Goal: Information Seeking & Learning: Find specific fact

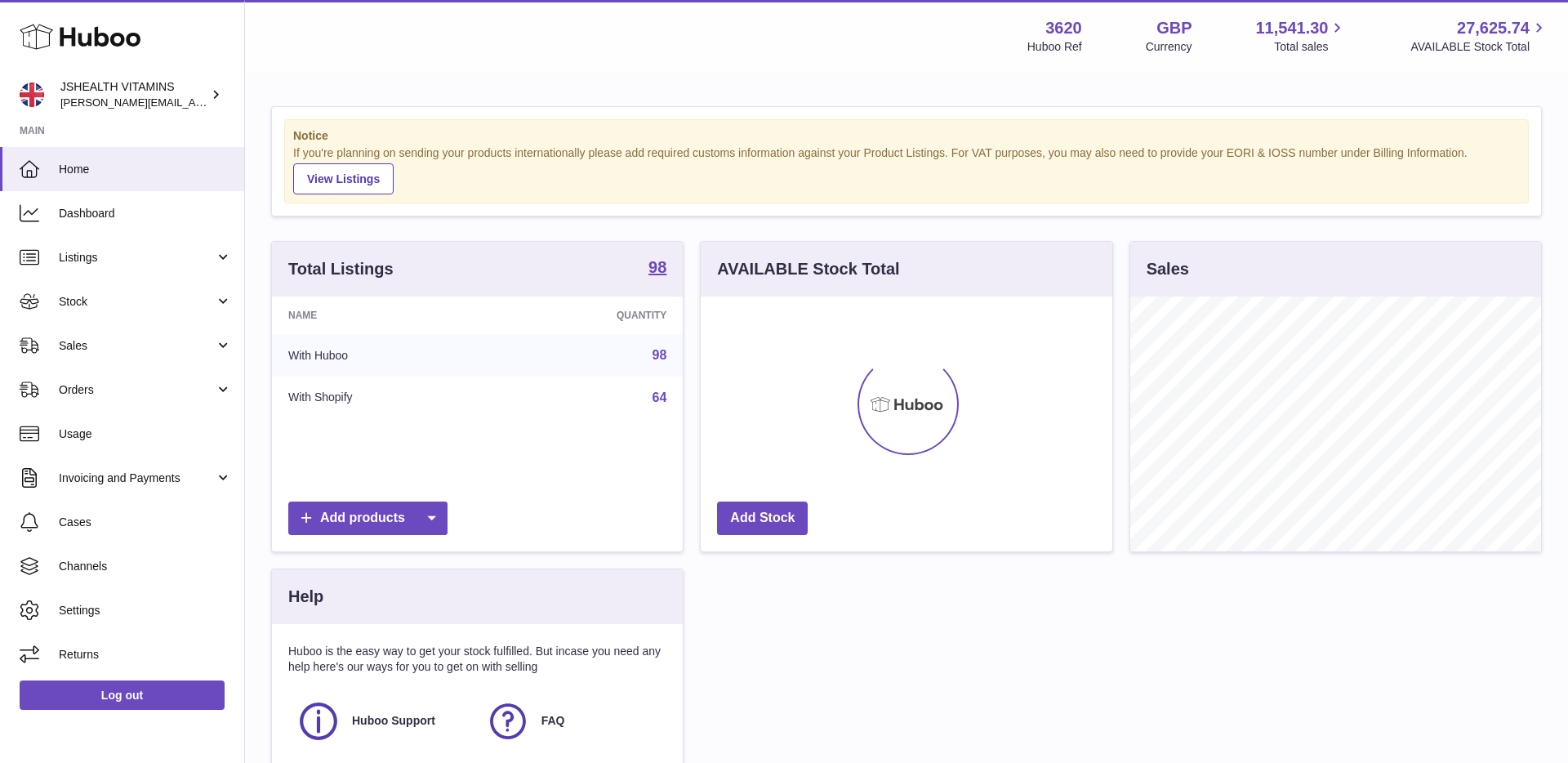
scroll to position [255, 412]
click at [152, 256] on span "Listings" at bounding box center [137, 257] width 156 height 16
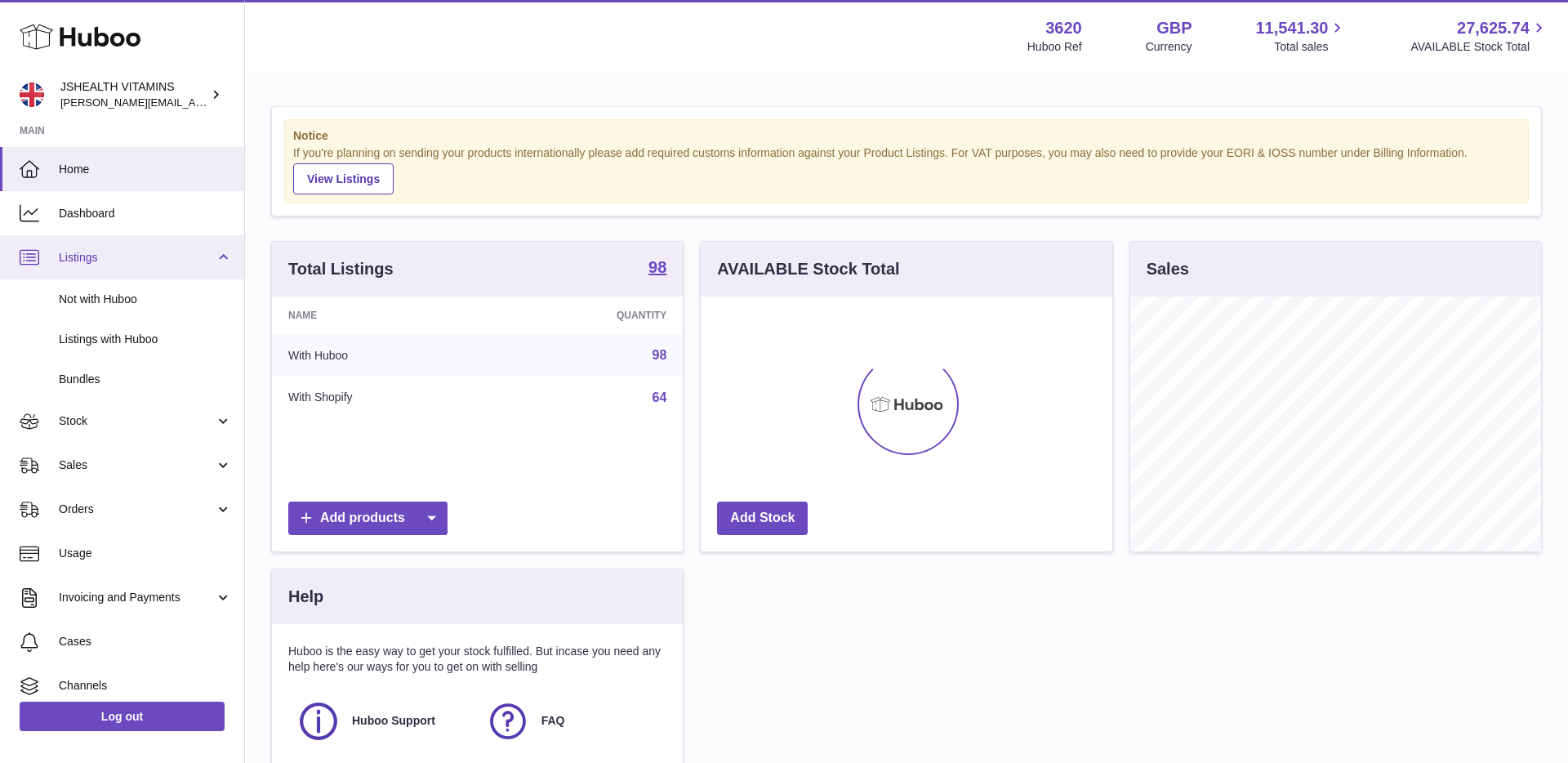
click at [147, 260] on span "Listings" at bounding box center [137, 257] width 156 height 16
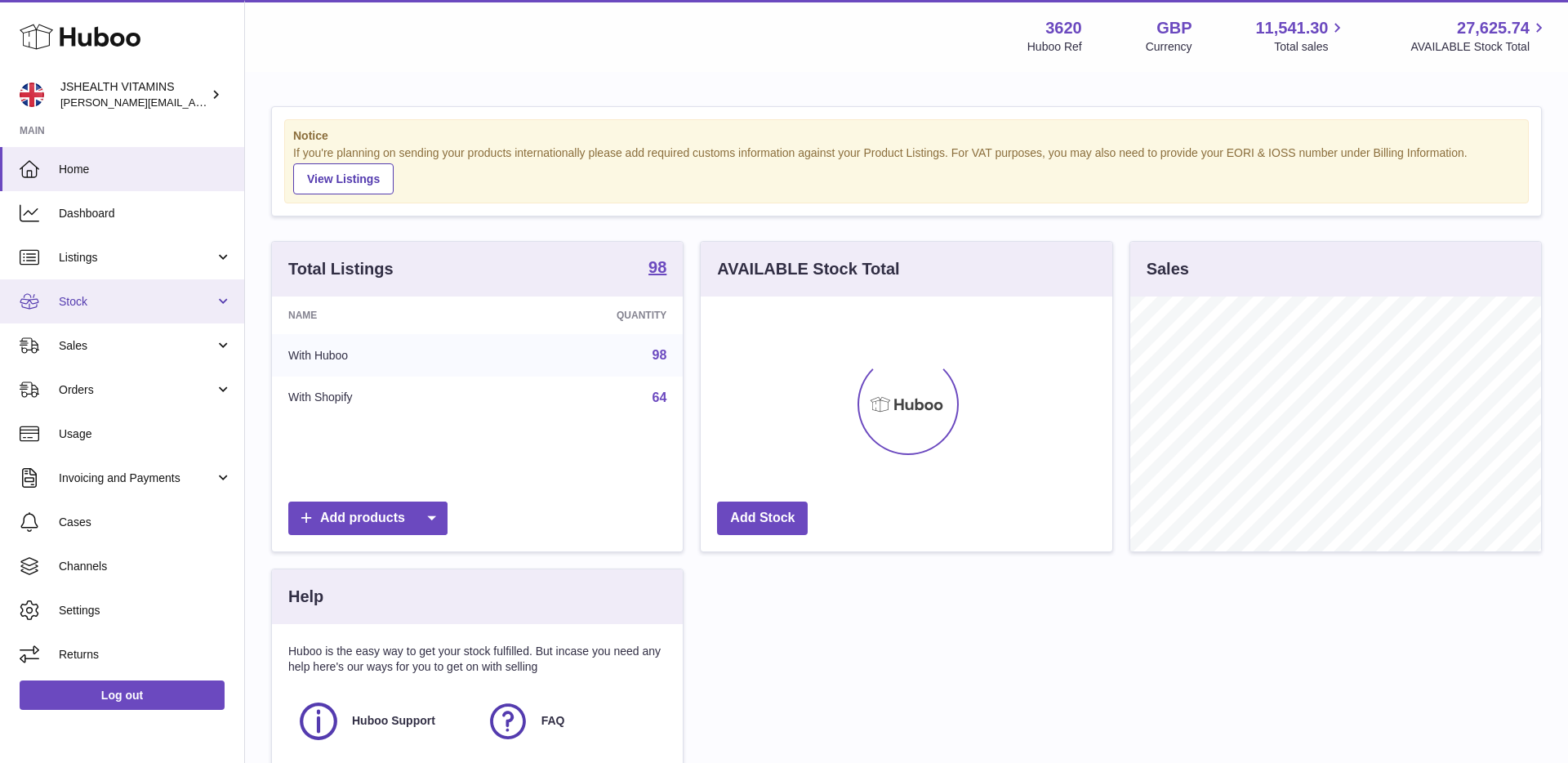
click at [114, 312] on link "Stock" at bounding box center [122, 302] width 245 height 44
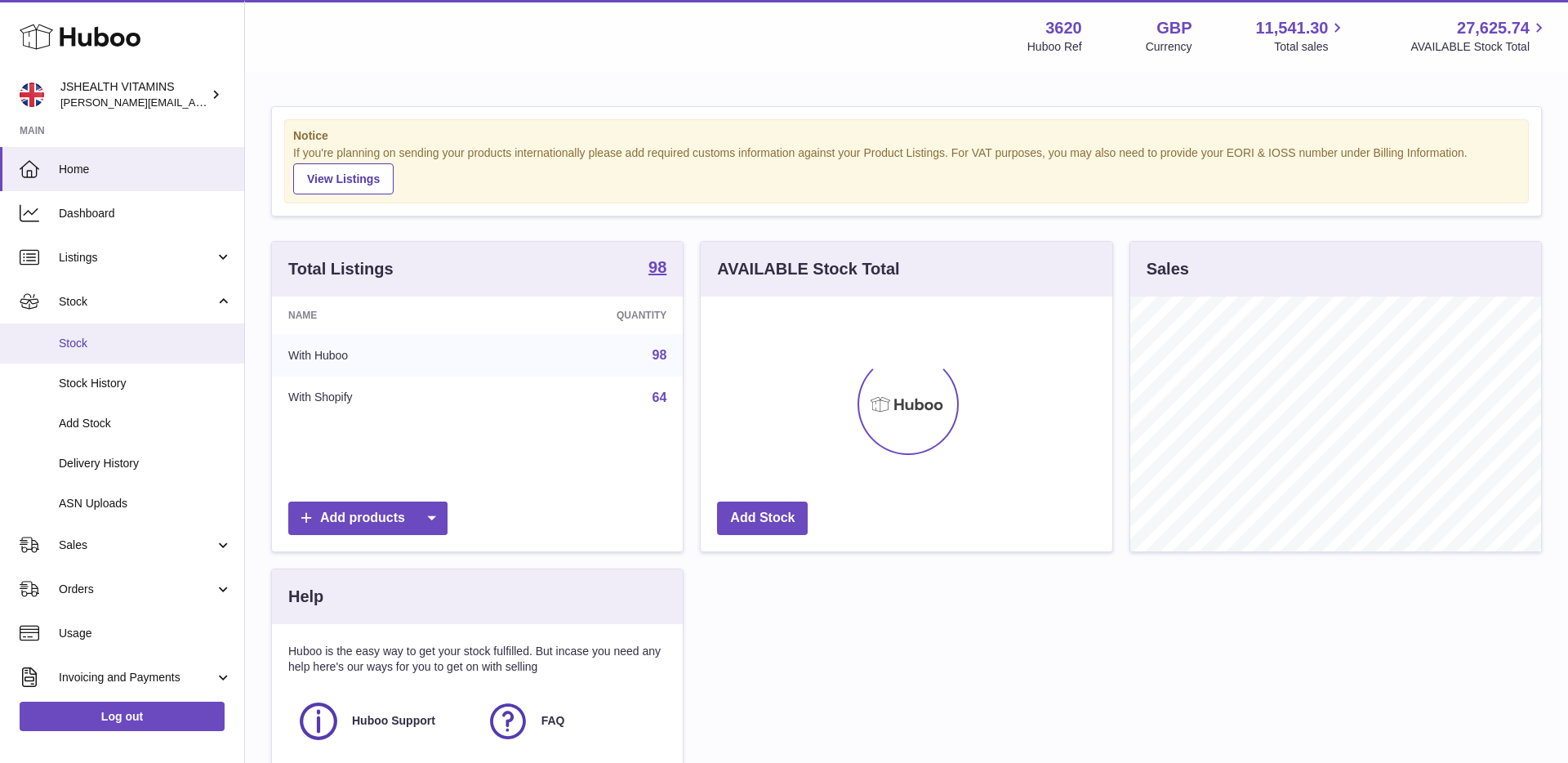
click at [95, 330] on link "Stock" at bounding box center [122, 343] width 245 height 40
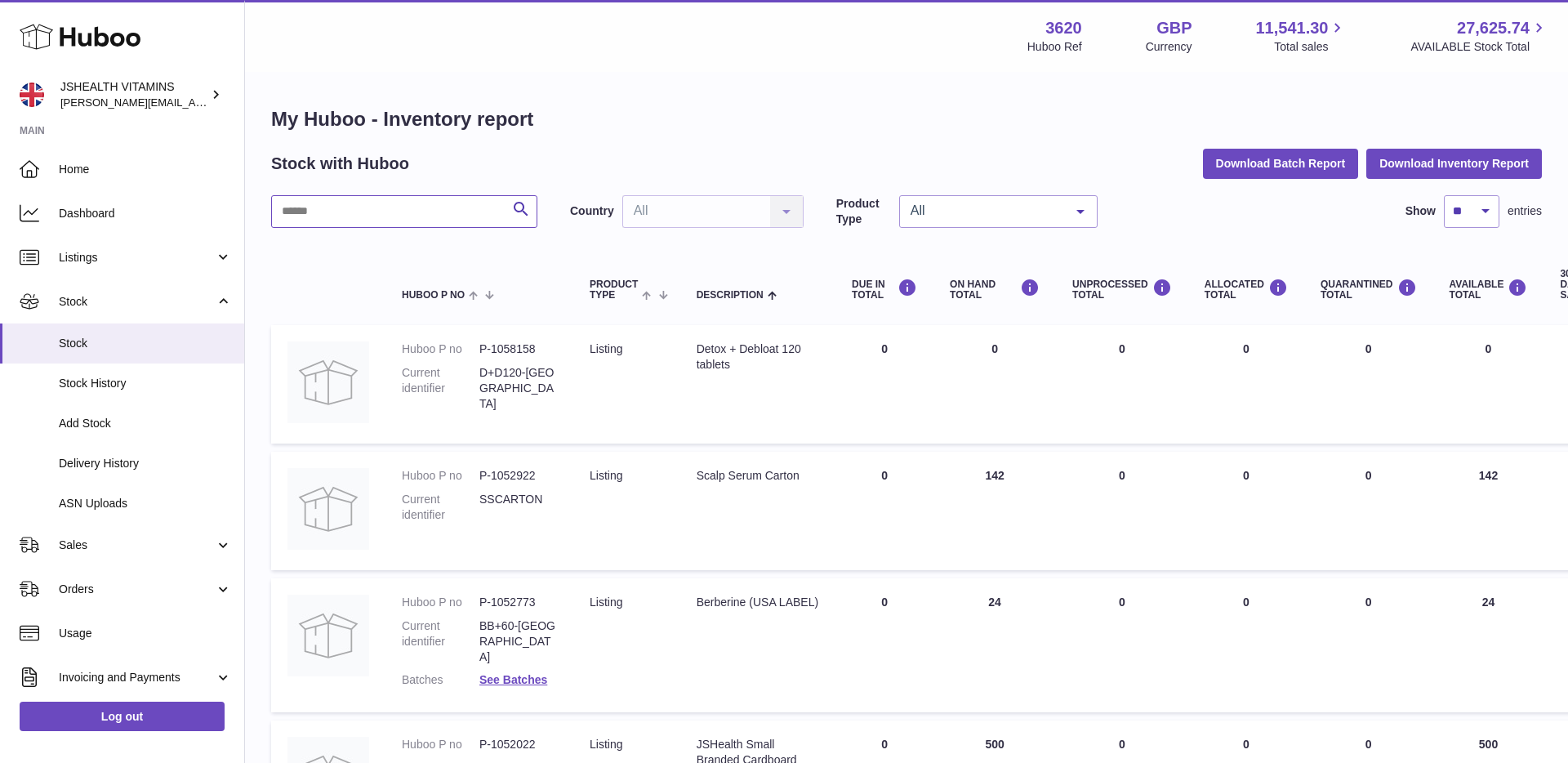
click at [354, 218] on input "text" at bounding box center [405, 211] width 266 height 33
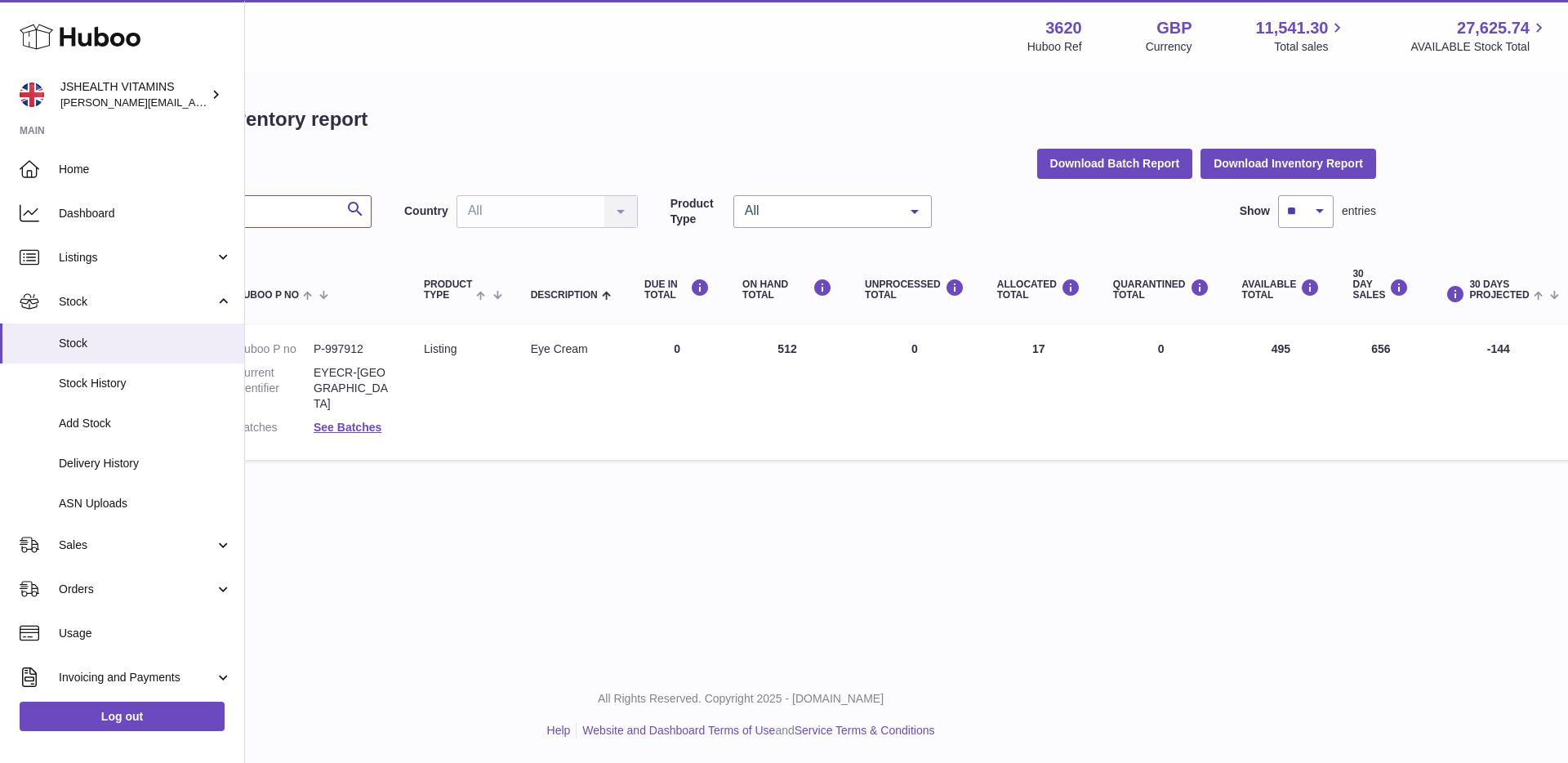
scroll to position [0, 49]
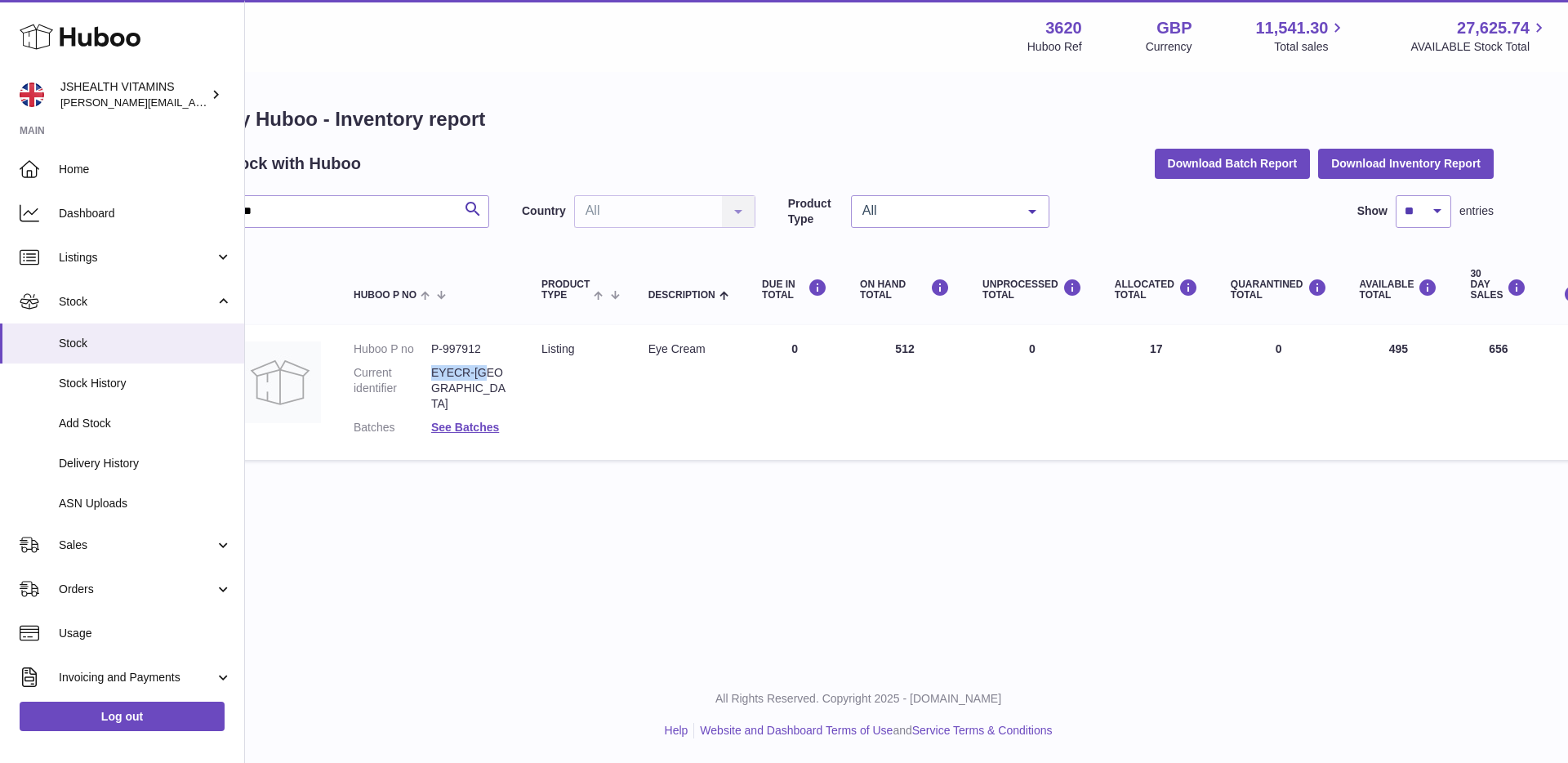
drag, startPoint x: 478, startPoint y: 369, endPoint x: 431, endPoint y: 370, distance: 47.0
click at [431, 370] on dd "EYECR-UK" at bounding box center [470, 389] width 78 height 47
copy dd "EYECR-UK"
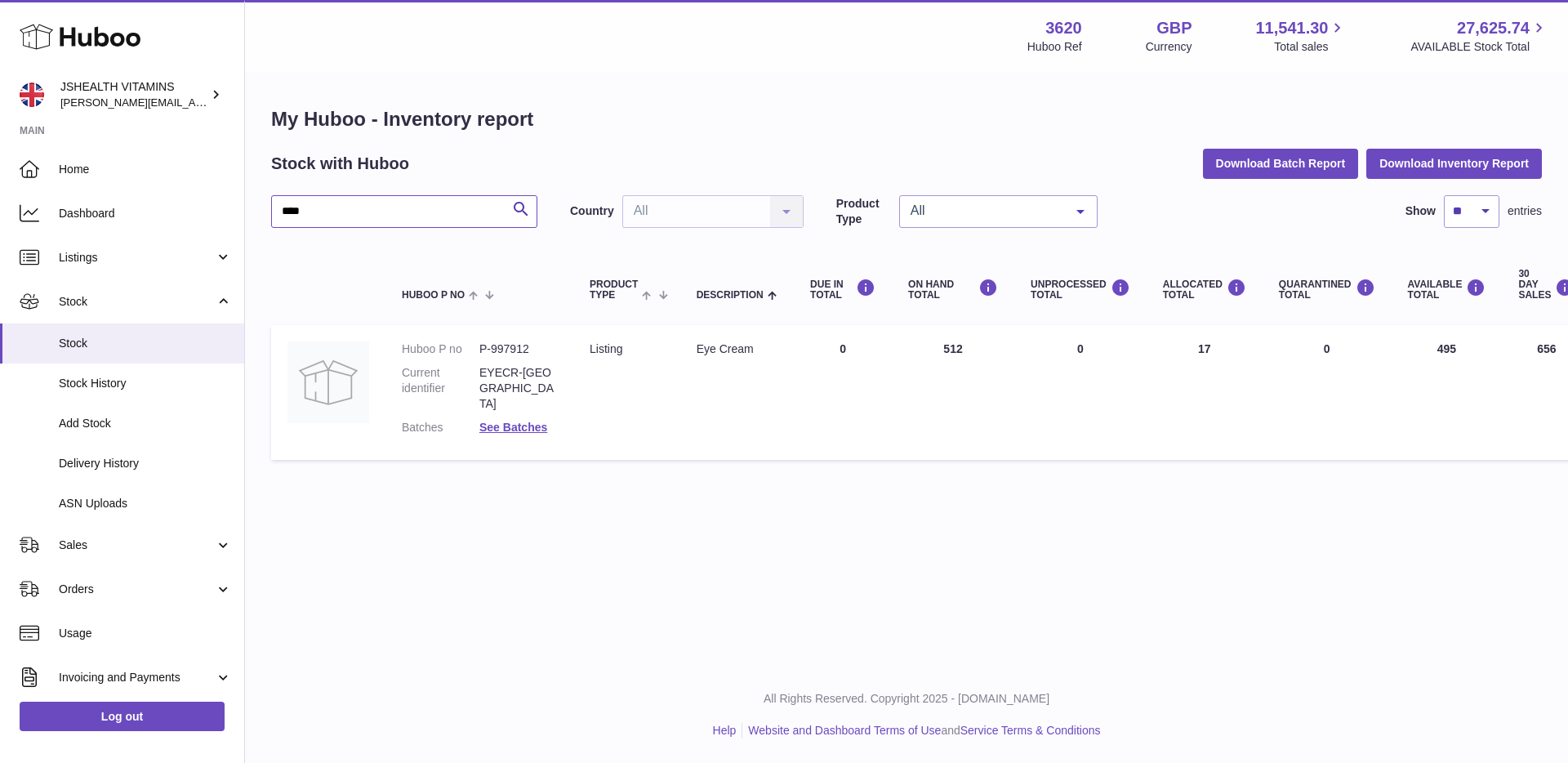
click at [248, 212] on div "My Huboo - Inventory report Stock with Huboo Download Batch Report Download Inv…" at bounding box center [907, 287] width 1323 height 427
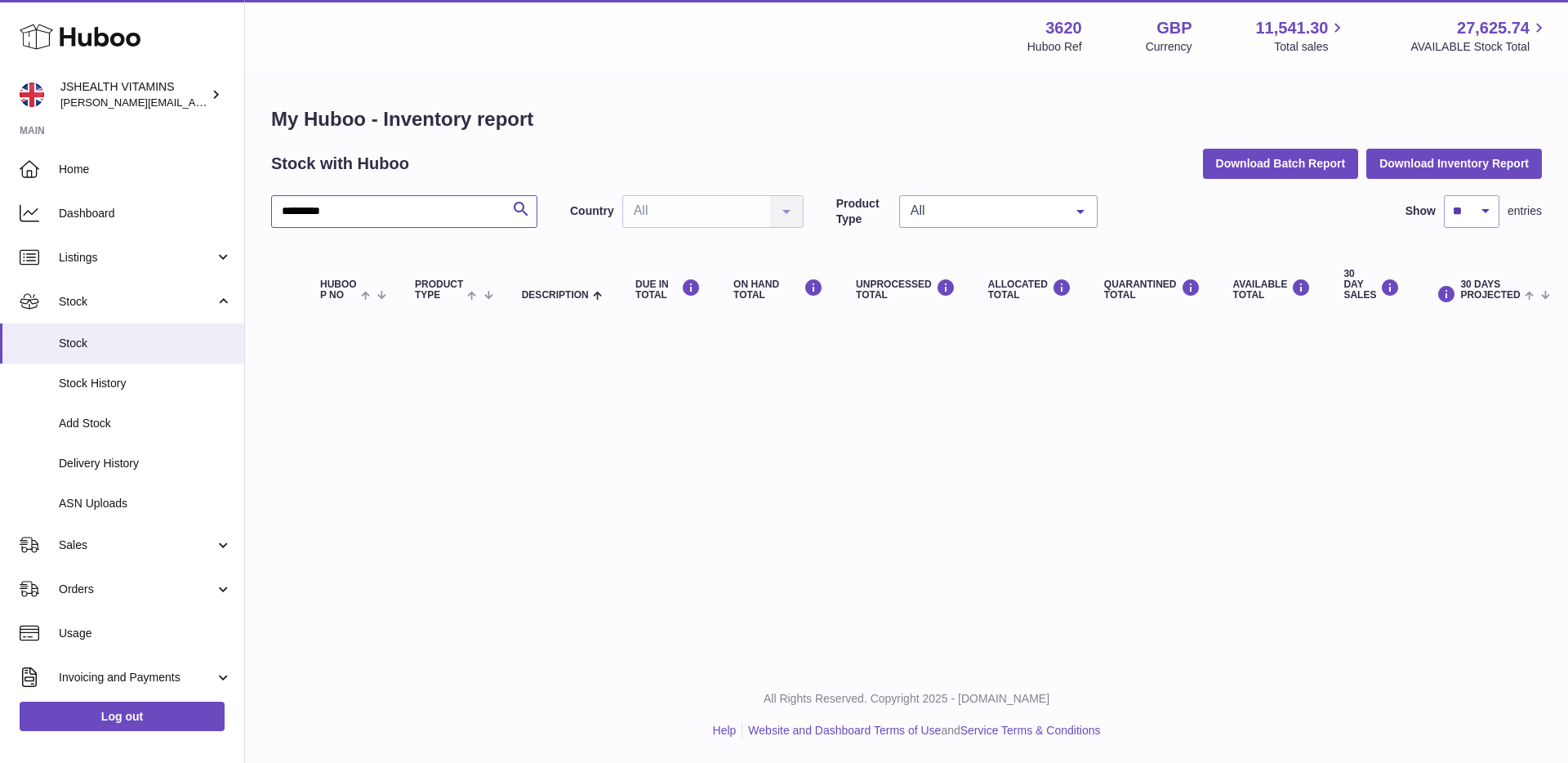
click at [347, 206] on input "*********" at bounding box center [405, 211] width 266 height 33
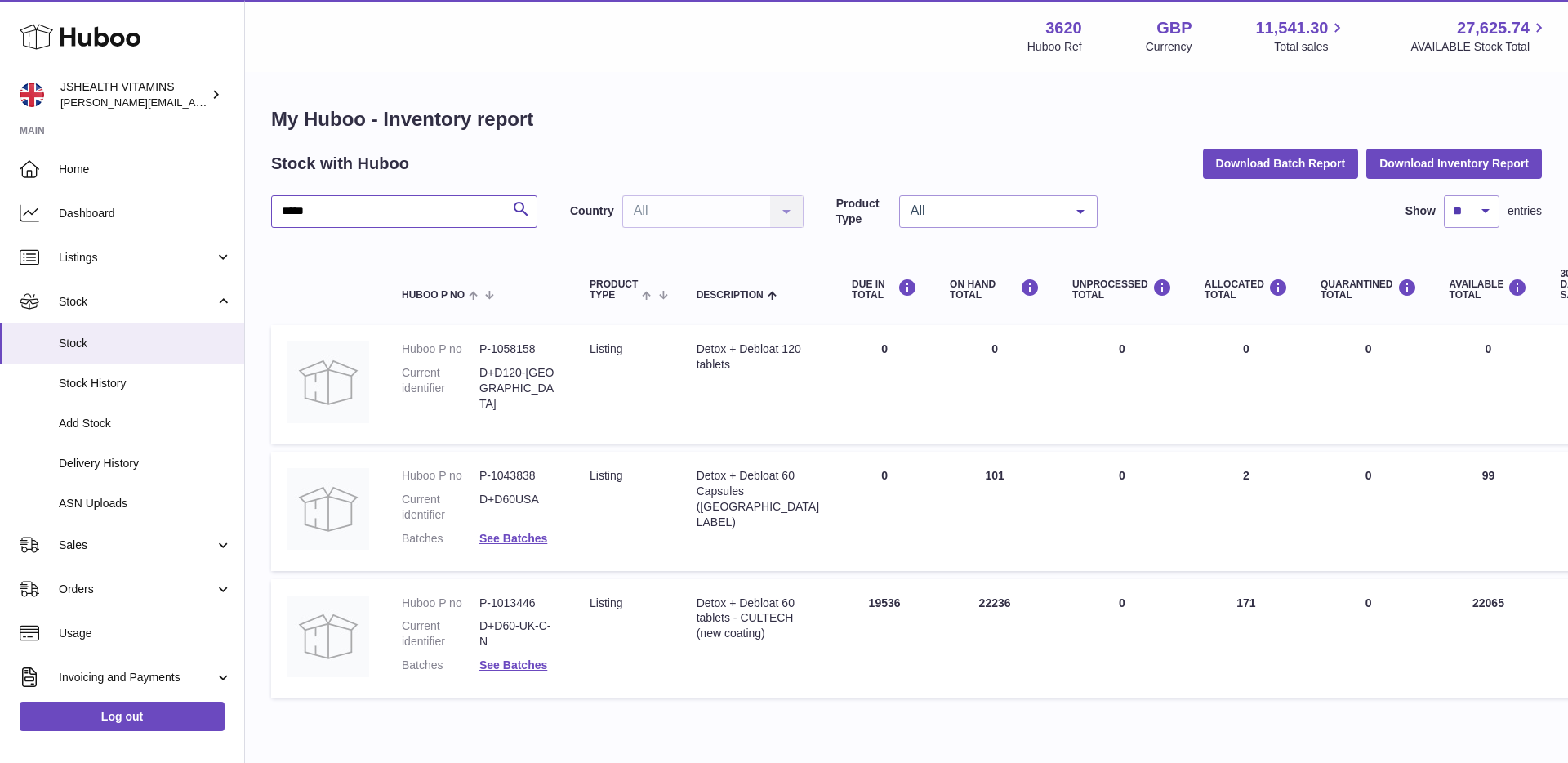
scroll to position [72, 0]
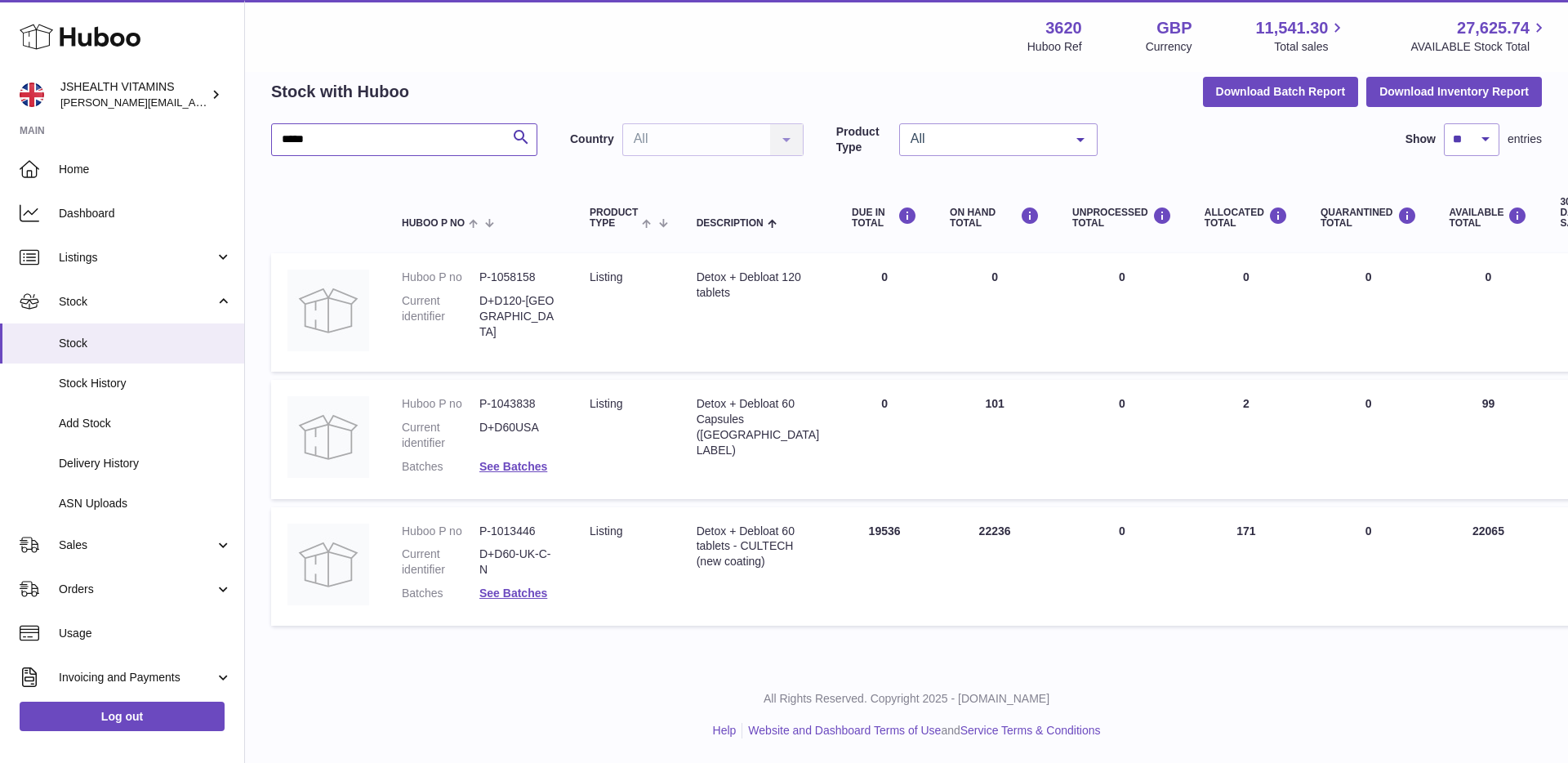
type input "*****"
drag, startPoint x: 501, startPoint y: 302, endPoint x: 478, endPoint y: 302, distance: 23.0
click at [479, 302] on dd "D+D120-UK" at bounding box center [518, 317] width 78 height 47
copy dd "D+D120-UK"
click at [479, 278] on dd "P-1058158" at bounding box center [518, 277] width 78 height 16
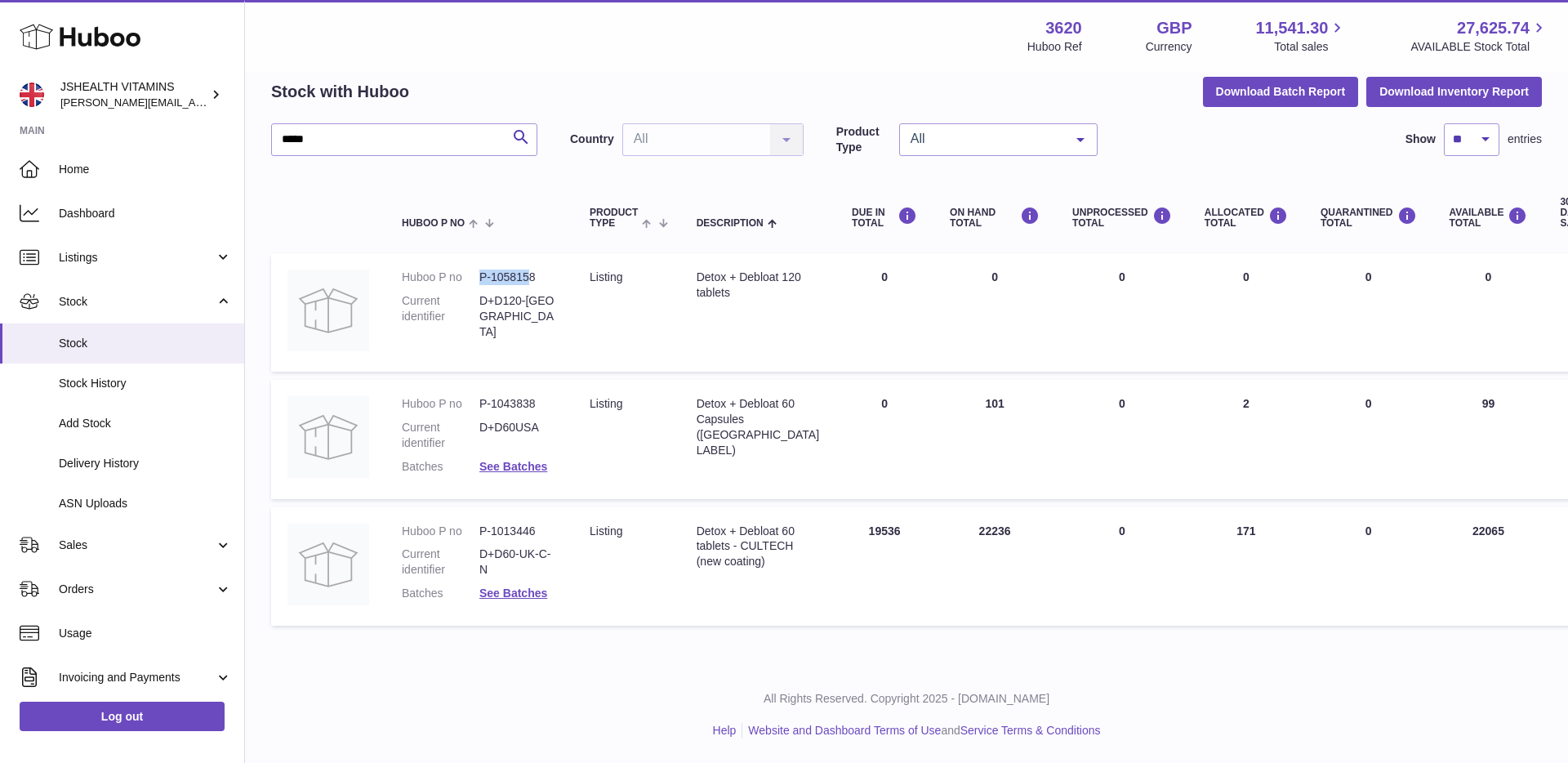
click at [533, 280] on dd "P-1058158" at bounding box center [518, 277] width 78 height 16
drag, startPoint x: 534, startPoint y: 279, endPoint x: 472, endPoint y: 278, distance: 62.0
click at [472, 278] on dl "Huboo P no P-1058158 Current identifier D+D120-UK" at bounding box center [479, 309] width 155 height 79
copy dl "P-1058158"
click at [162, 715] on link "Log out" at bounding box center [121, 716] width 205 height 29
